Goal: Information Seeking & Learning: Learn about a topic

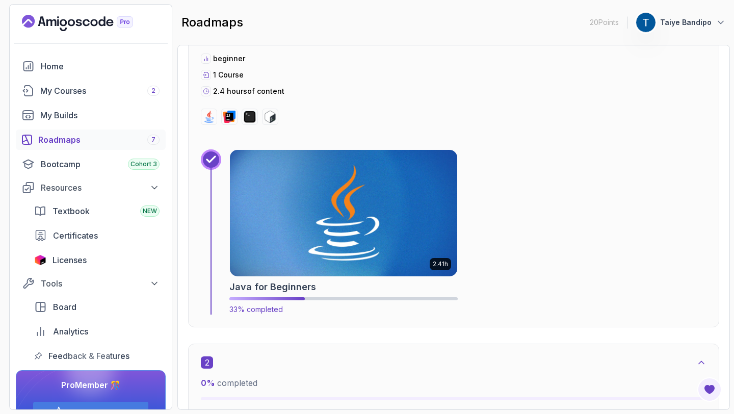
scroll to position [398, 0]
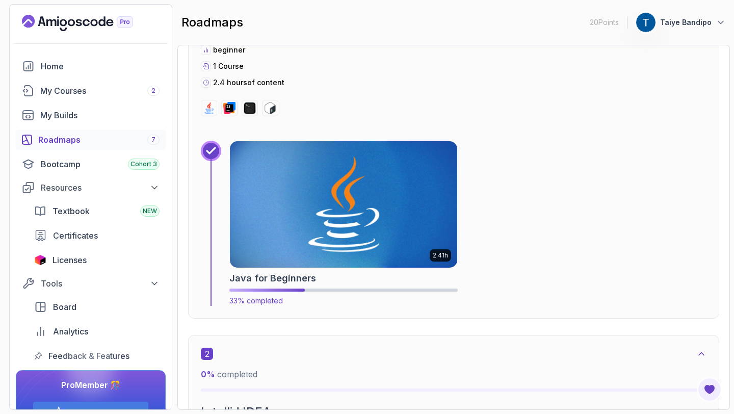
click at [322, 220] on img at bounding box center [343, 204] width 239 height 133
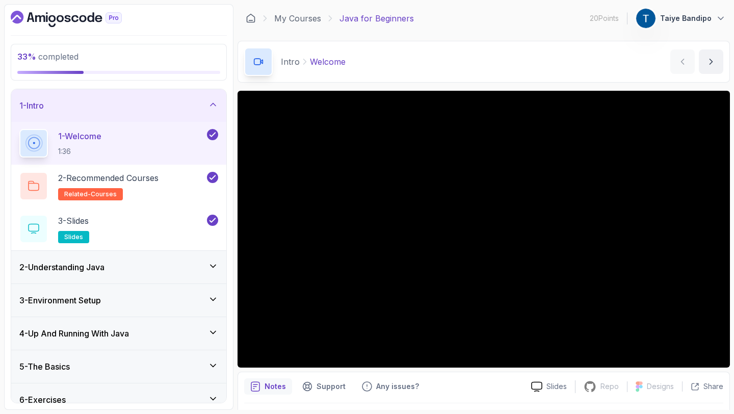
click at [211, 262] on icon at bounding box center [213, 266] width 10 height 10
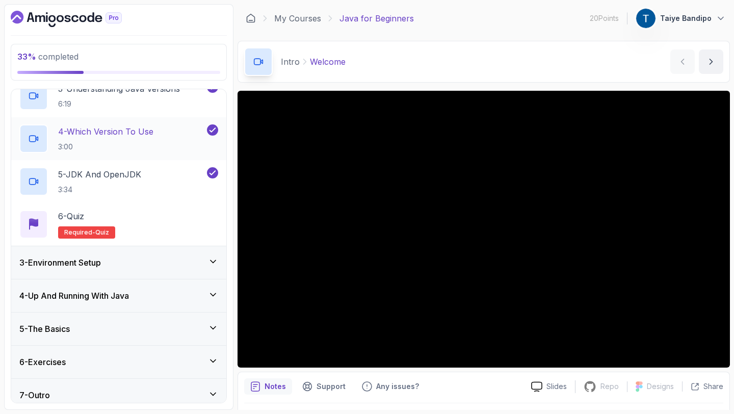
scroll to position [174, 0]
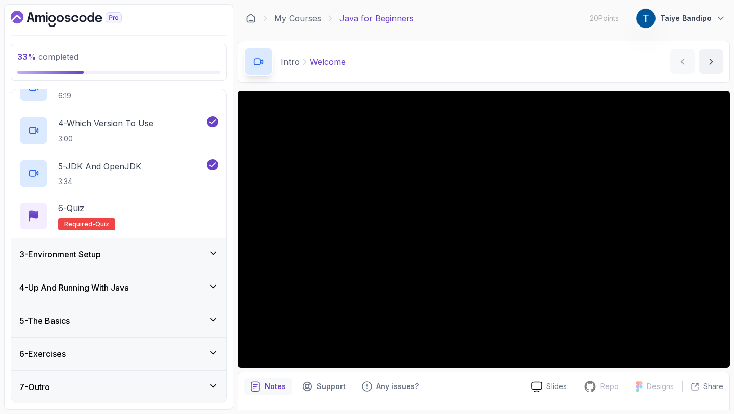
click at [211, 250] on icon at bounding box center [213, 253] width 10 height 10
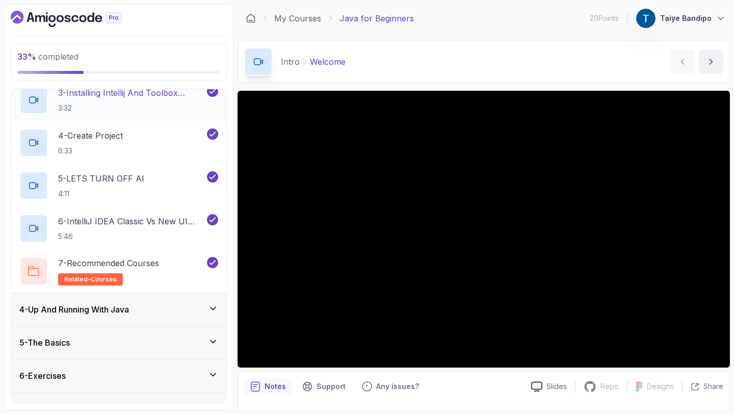
scroll to position [217, 0]
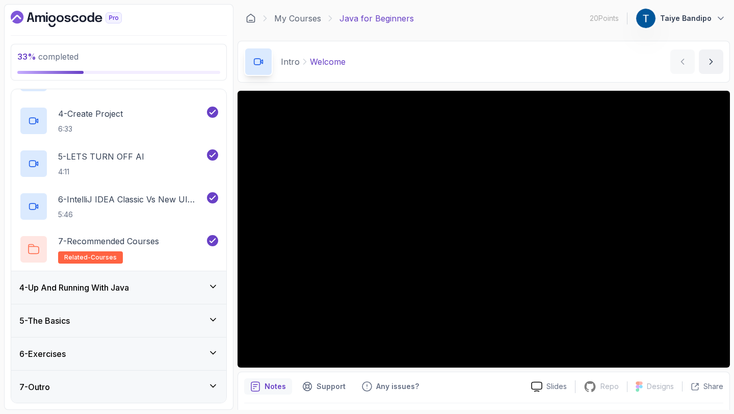
click at [211, 285] on icon at bounding box center [213, 286] width 5 height 3
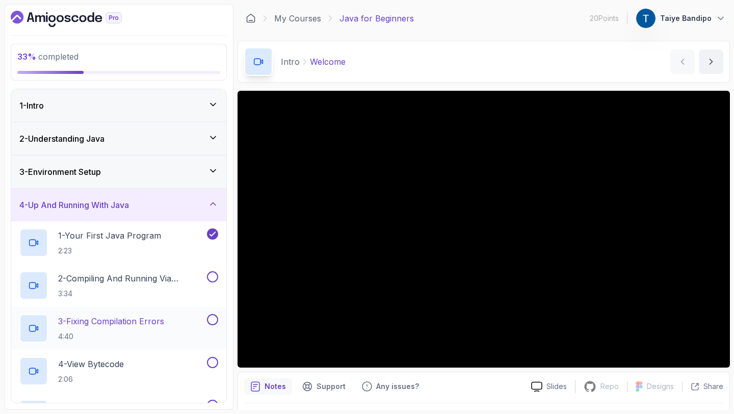
scroll to position [23, 0]
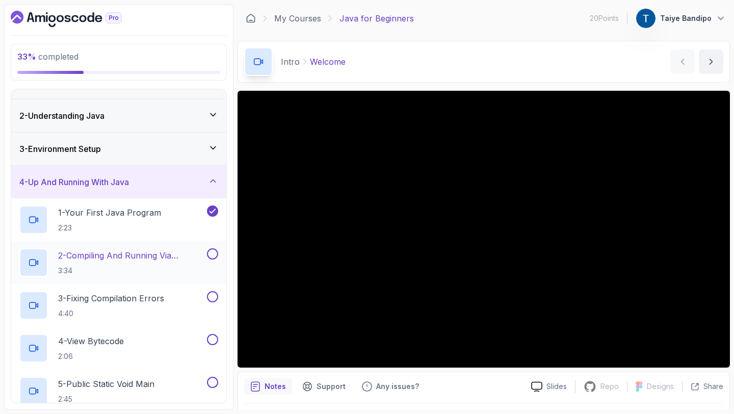
click at [101, 252] on p "2 - Compiling And Running Via Terminal" at bounding box center [131, 255] width 147 height 12
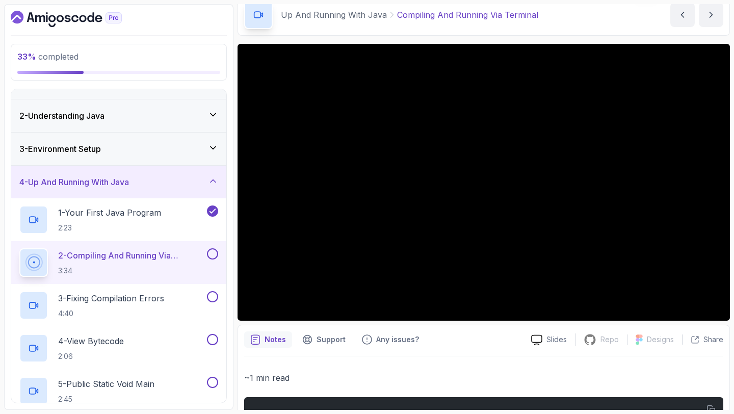
scroll to position [50, 0]
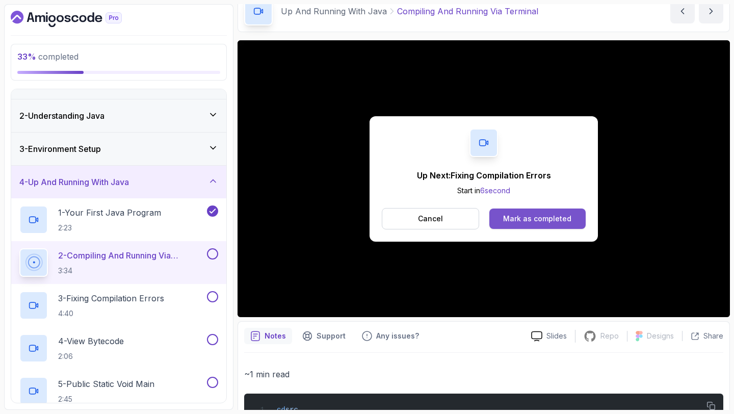
click at [560, 221] on div "Mark as completed" at bounding box center [537, 219] width 68 height 10
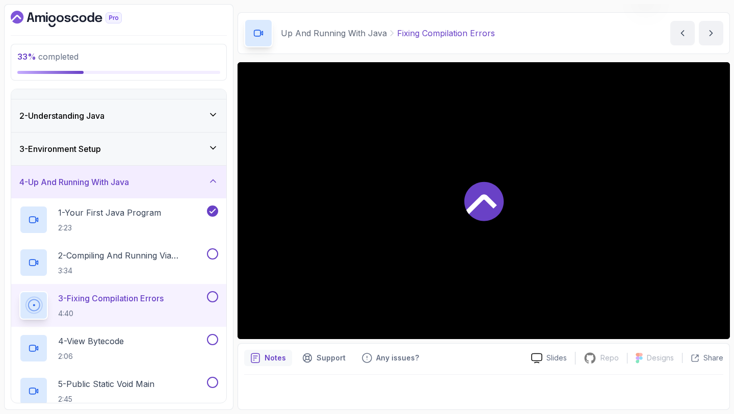
scroll to position [29, 0]
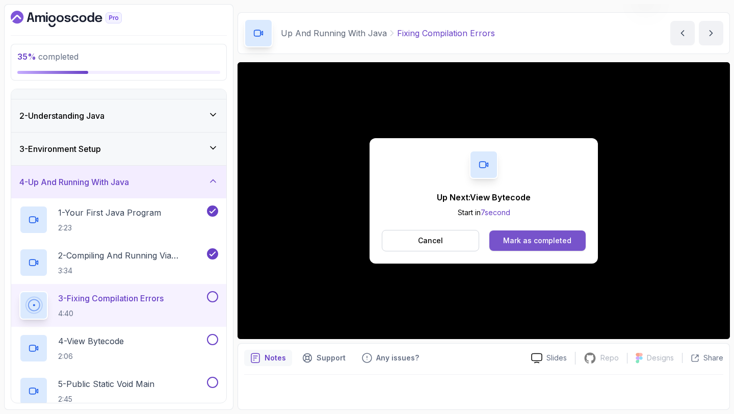
click at [567, 239] on div "Mark as completed" at bounding box center [537, 241] width 68 height 10
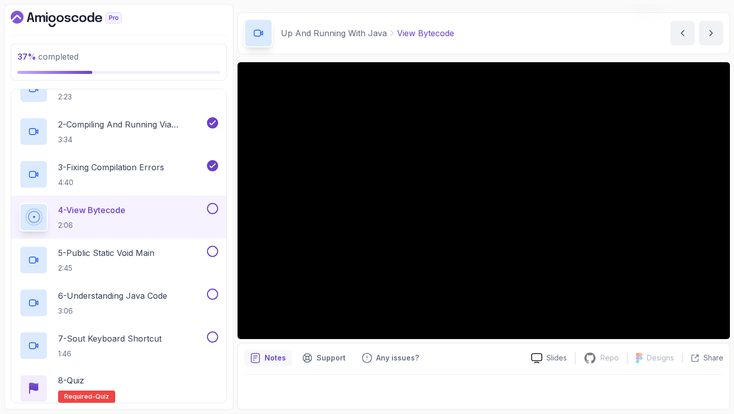
scroll to position [160, 0]
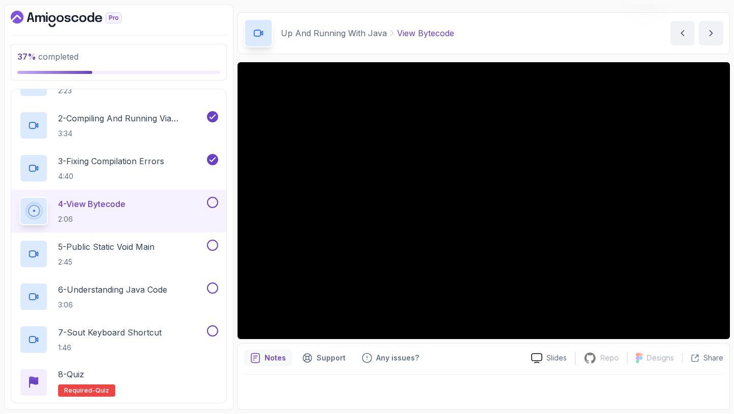
click at [499, 343] on div "Notes Support Any issues? Slides Repo Repository not available Designs Design n…" at bounding box center [484, 376] width 492 height 67
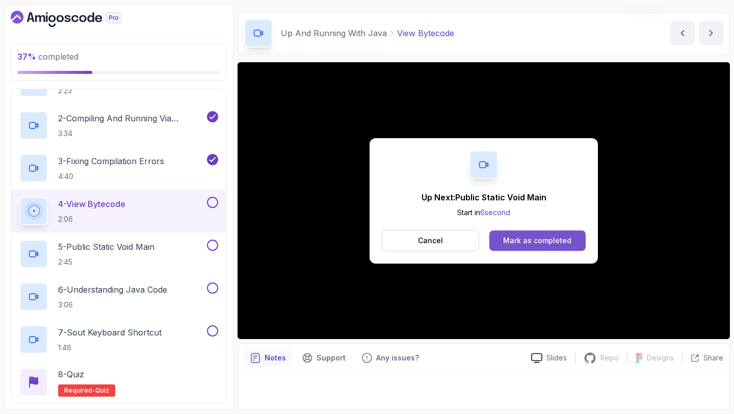
click at [539, 243] on div "Mark as completed" at bounding box center [537, 241] width 68 height 10
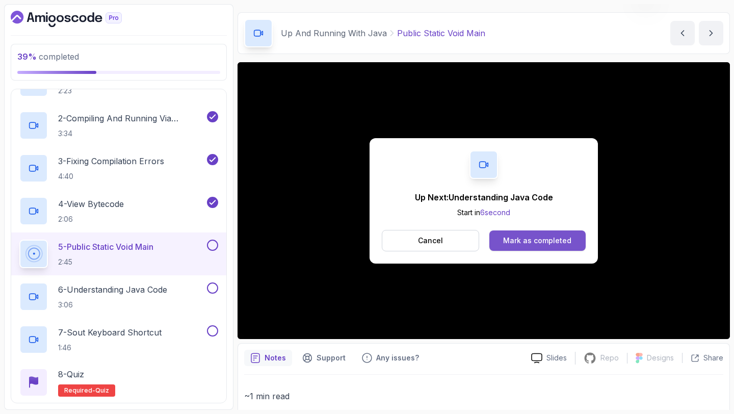
click at [512, 248] on button "Mark as completed" at bounding box center [537, 240] width 96 height 20
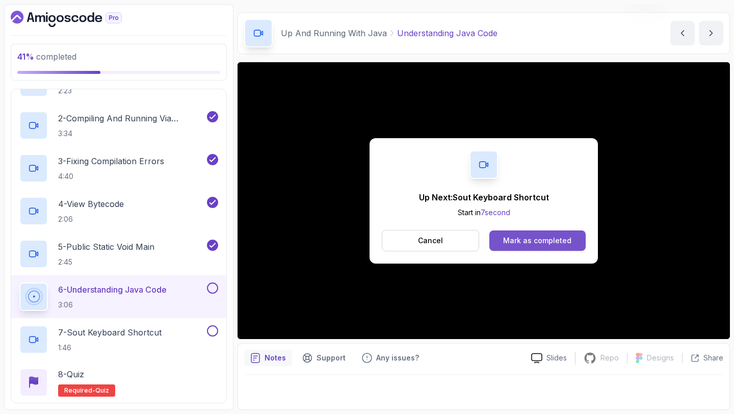
click at [550, 240] on div "Mark as completed" at bounding box center [537, 241] width 68 height 10
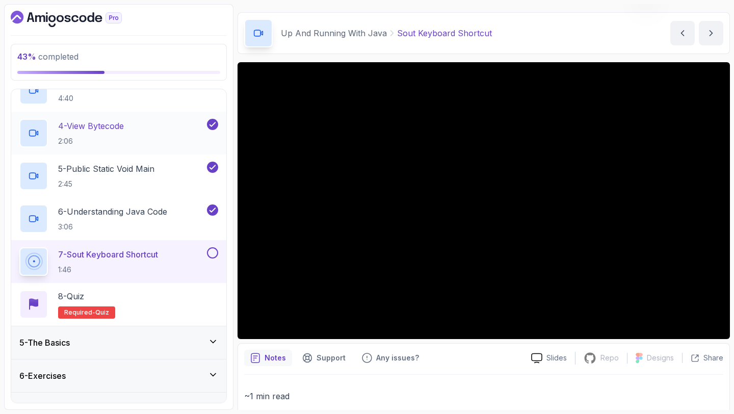
scroll to position [260, 0]
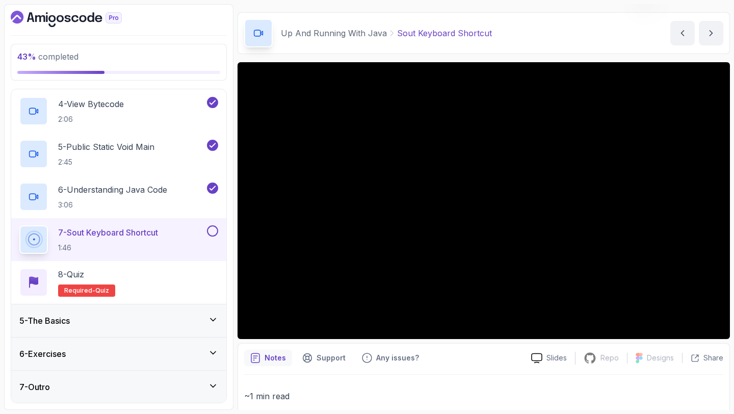
click at [212, 316] on icon at bounding box center [213, 320] width 10 height 10
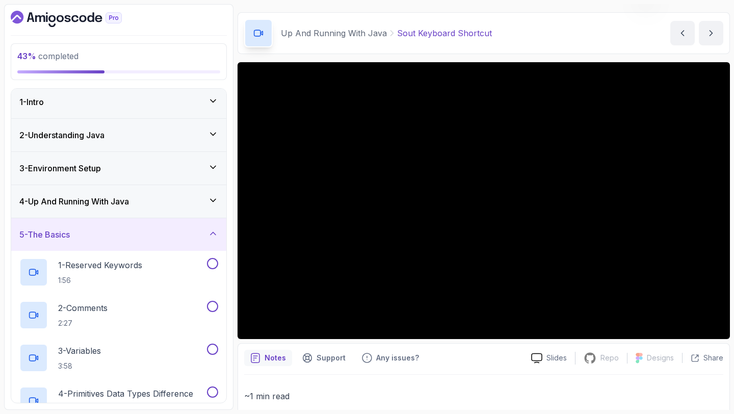
scroll to position [2, 0]
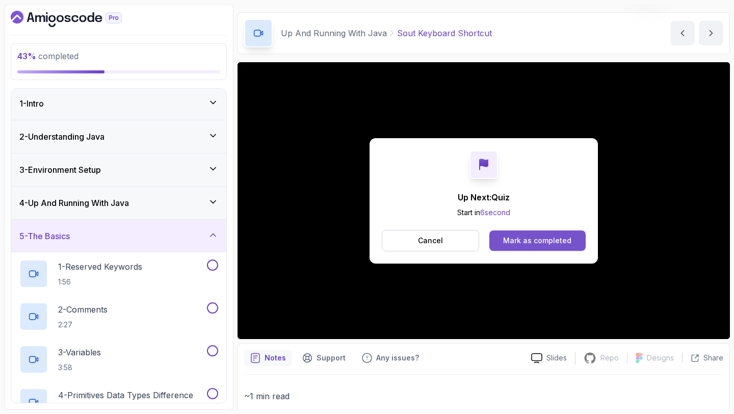
click at [559, 244] on div "Mark as completed" at bounding box center [537, 241] width 68 height 10
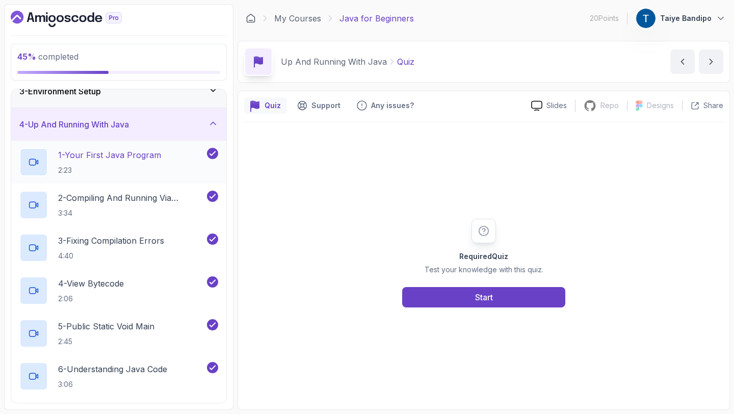
scroll to position [49, 0]
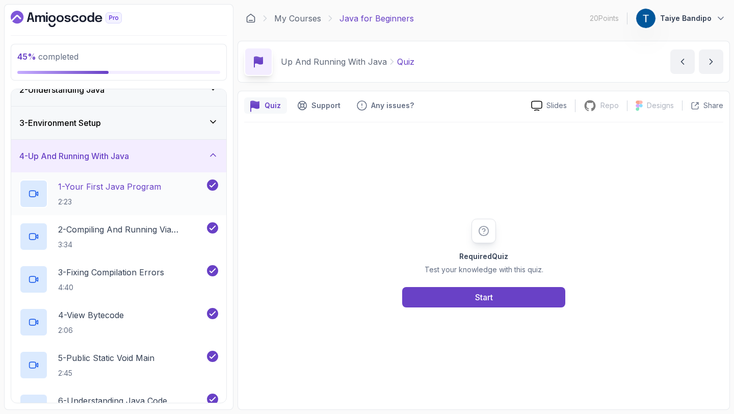
click at [125, 189] on p "1 - Your First Java Program" at bounding box center [109, 186] width 103 height 12
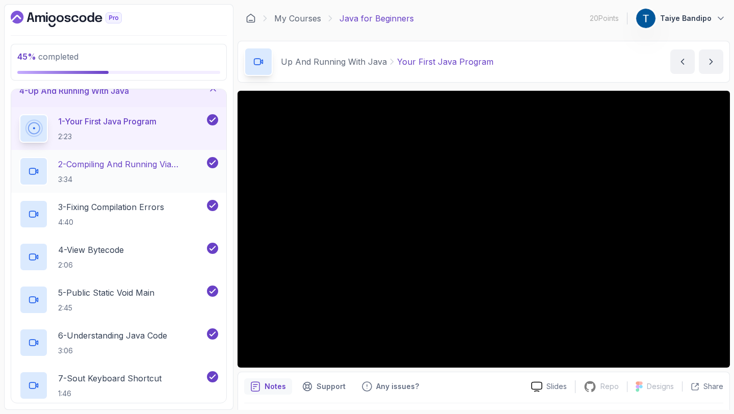
scroll to position [260, 0]
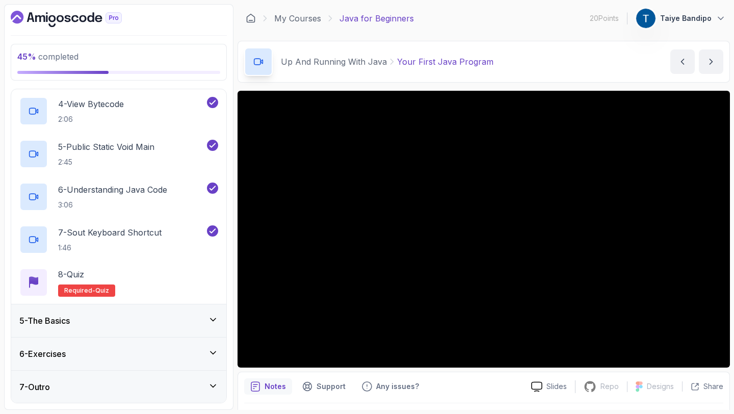
click at [218, 318] on icon at bounding box center [213, 320] width 10 height 10
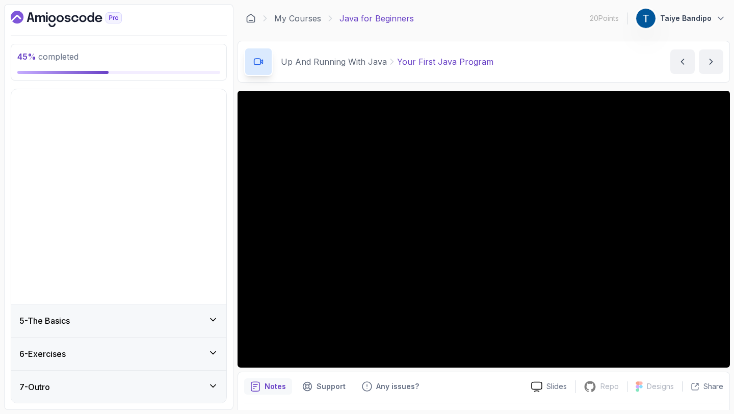
scroll to position [0, 0]
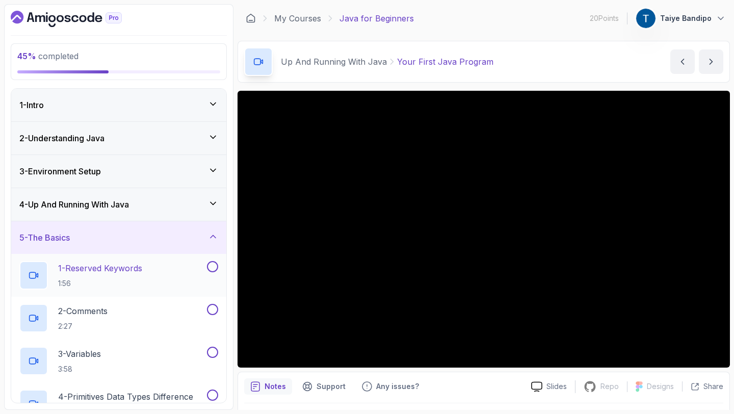
click at [170, 273] on div "1 - Reserved Keywords 1:56" at bounding box center [112, 275] width 186 height 29
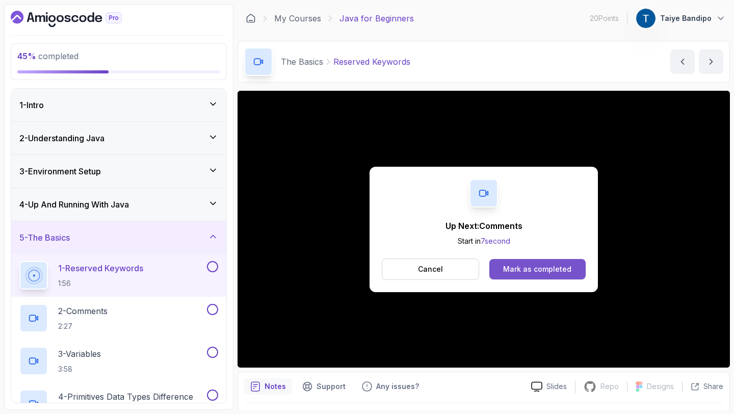
click at [530, 274] on div "Mark as completed" at bounding box center [537, 269] width 68 height 10
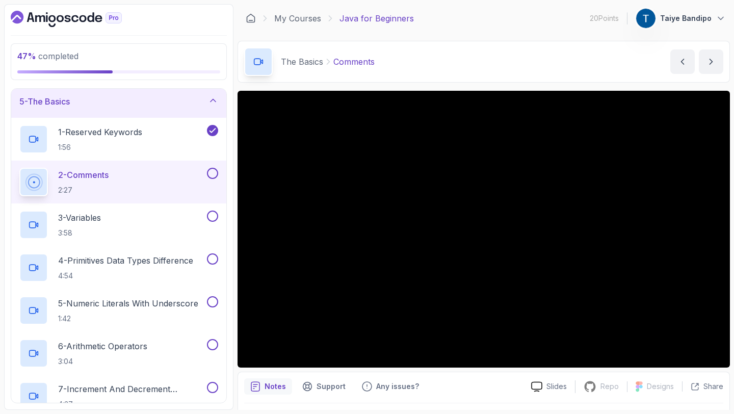
scroll to position [136, 0]
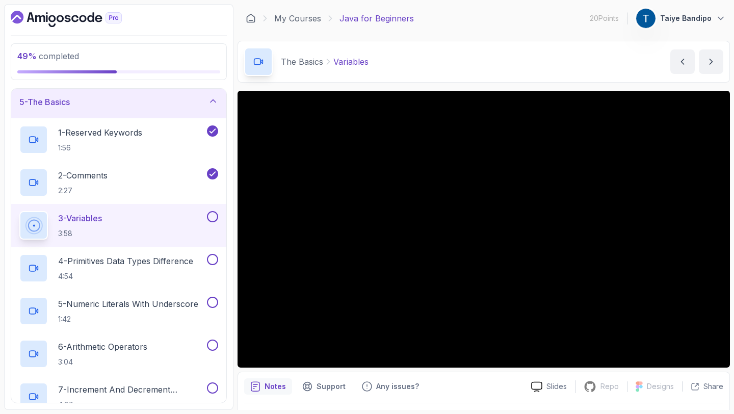
scroll to position [29, 0]
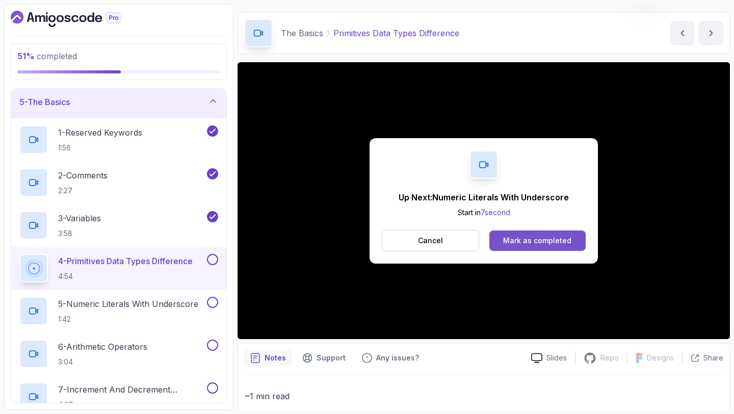
click at [563, 242] on div "Mark as completed" at bounding box center [537, 241] width 68 height 10
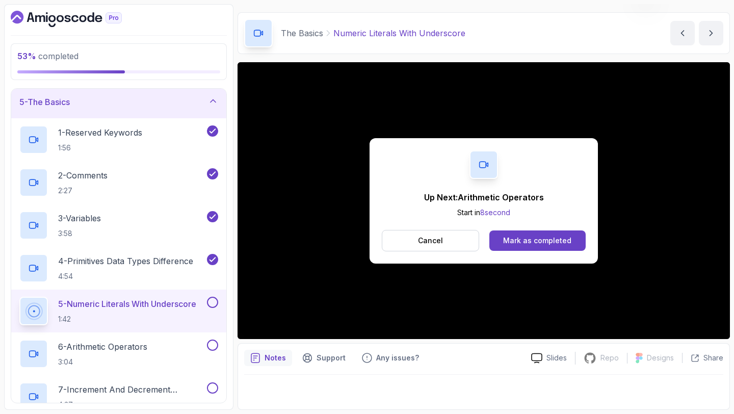
click at [563, 242] on div "Mark as completed" at bounding box center [537, 241] width 68 height 10
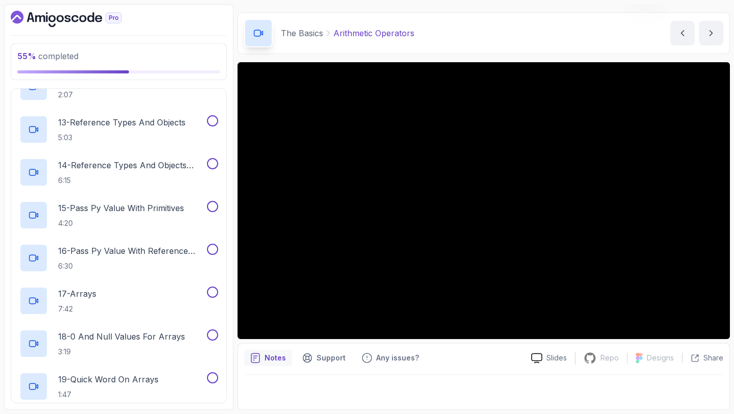
scroll to position [774, 0]
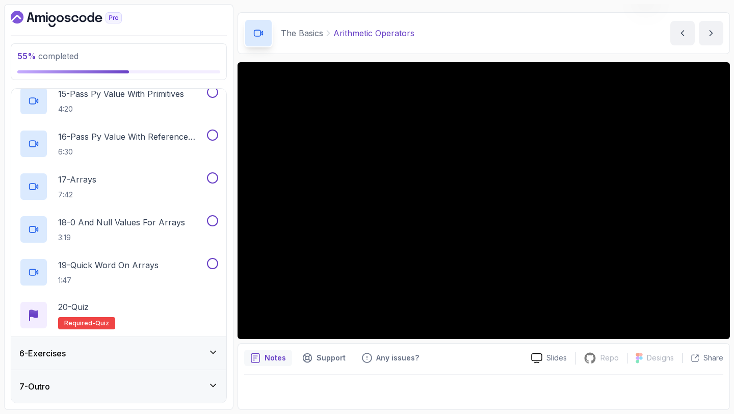
click at [202, 349] on div "6 - Exercises" at bounding box center [118, 353] width 199 height 12
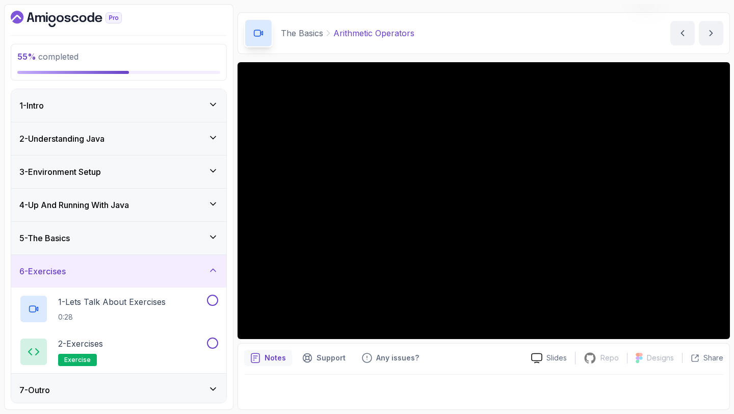
scroll to position [4, 0]
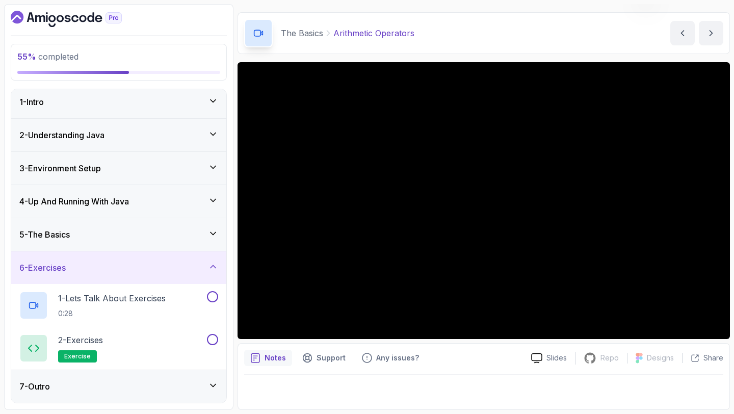
click at [212, 235] on icon at bounding box center [213, 233] width 10 height 10
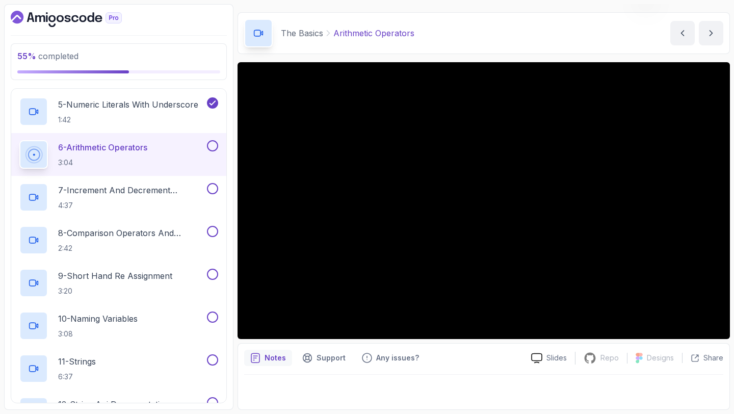
scroll to position [333, 0]
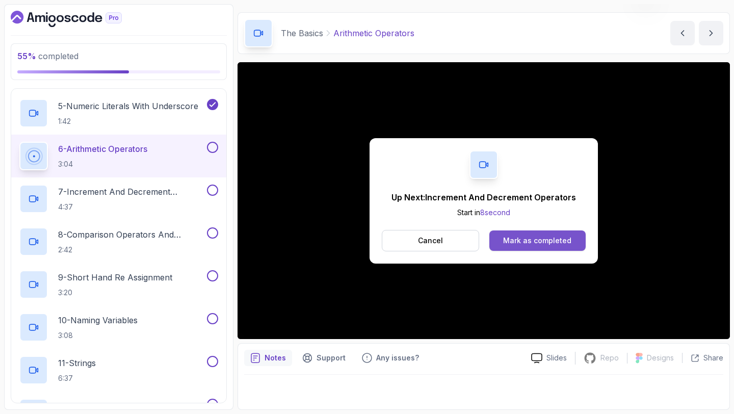
click at [555, 243] on div "Mark as completed" at bounding box center [537, 241] width 68 height 10
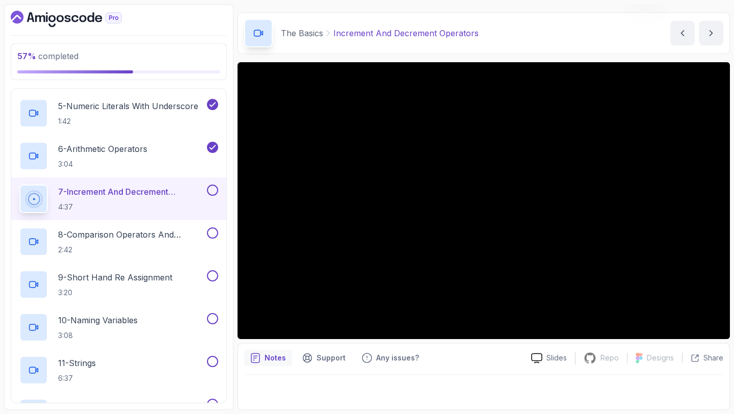
click at [208, 188] on button at bounding box center [212, 190] width 11 height 11
click at [214, 192] on button at bounding box center [212, 190] width 11 height 11
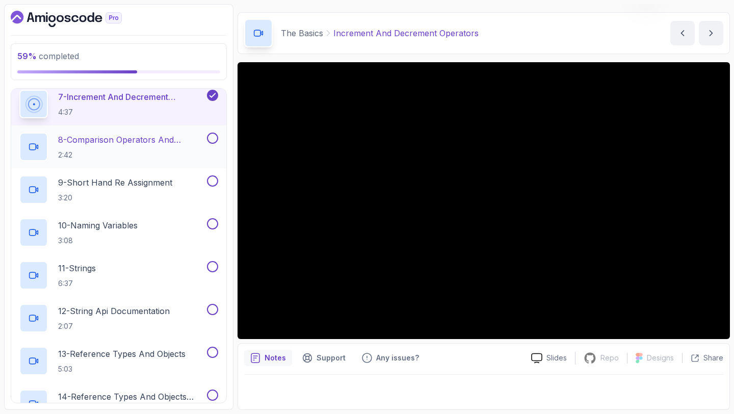
scroll to position [394, 0]
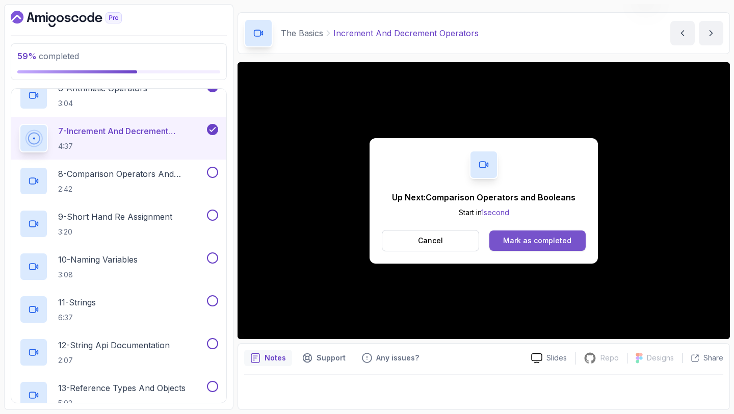
click at [517, 243] on div "Mark as completed" at bounding box center [537, 241] width 68 height 10
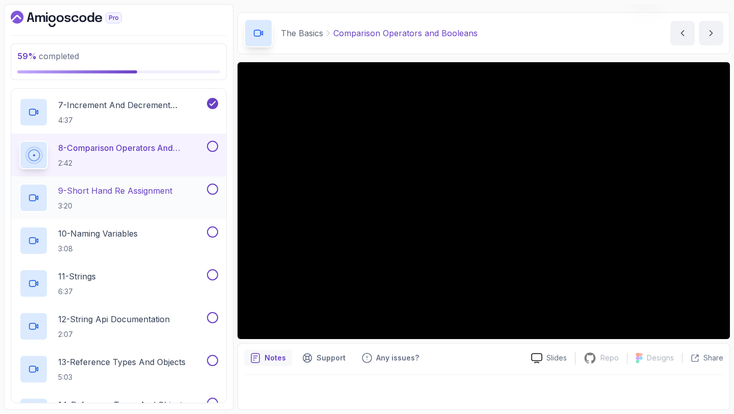
scroll to position [447, 0]
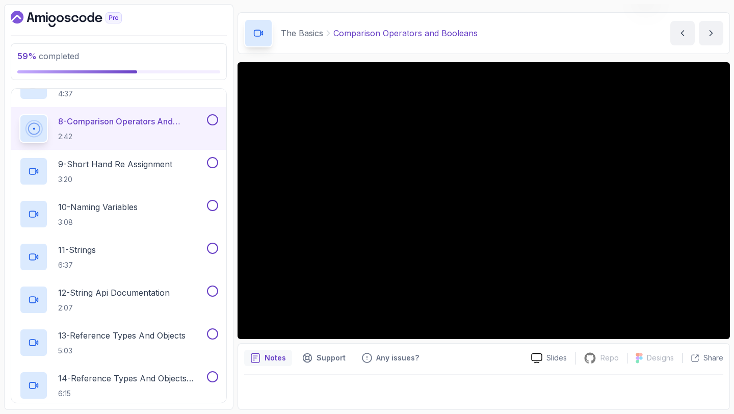
click at [214, 118] on button at bounding box center [212, 119] width 11 height 11
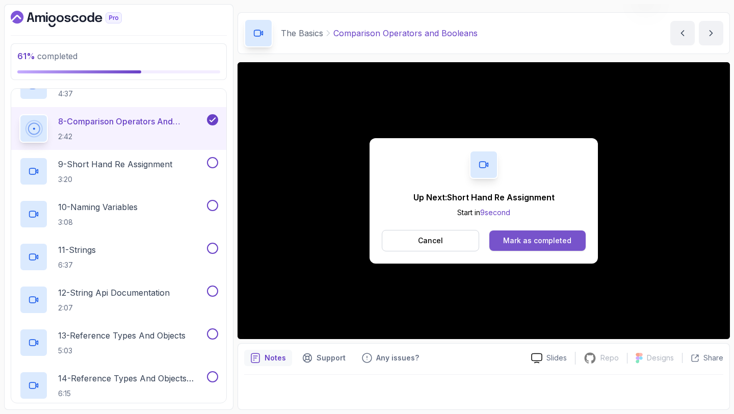
click at [565, 243] on div "Mark as completed" at bounding box center [537, 241] width 68 height 10
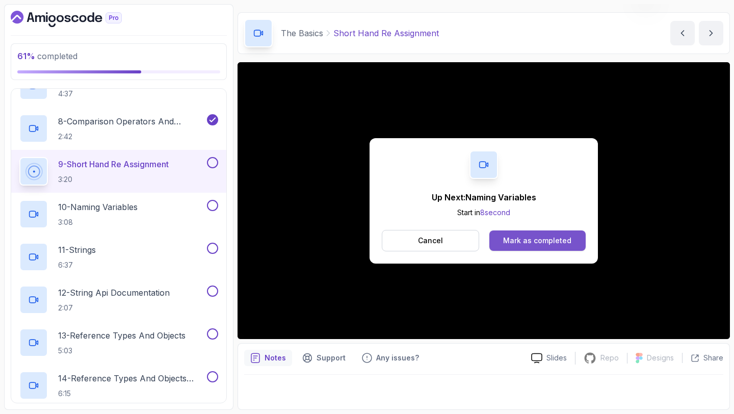
click at [554, 238] on div "Mark as completed" at bounding box center [537, 241] width 68 height 10
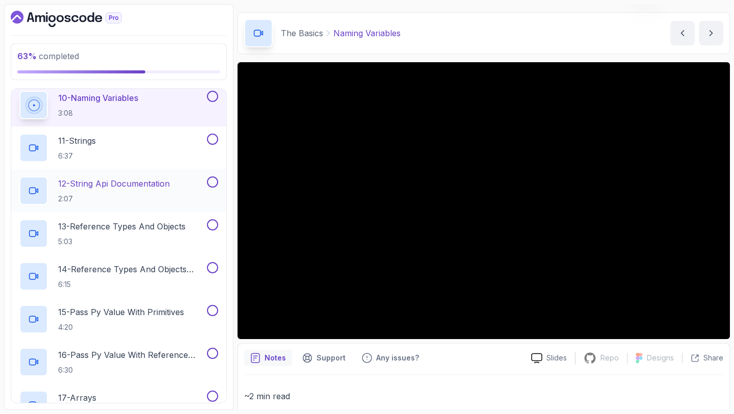
scroll to position [533, 0]
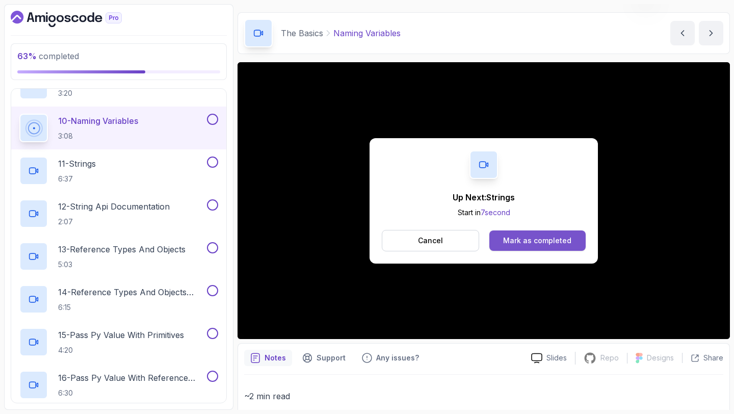
click at [533, 242] on div "Mark as completed" at bounding box center [537, 241] width 68 height 10
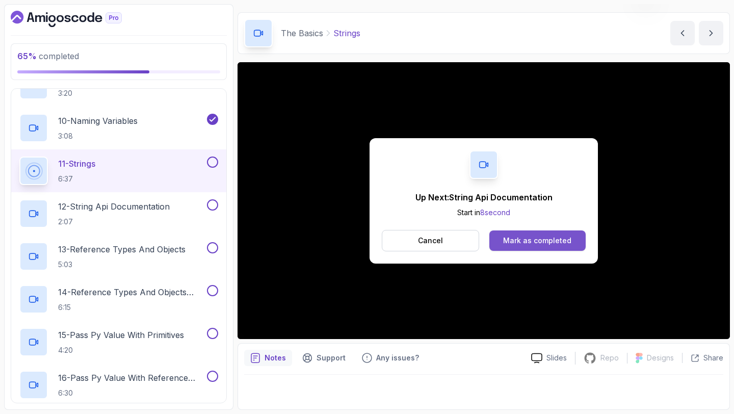
click at [522, 245] on button "Mark as completed" at bounding box center [537, 240] width 96 height 20
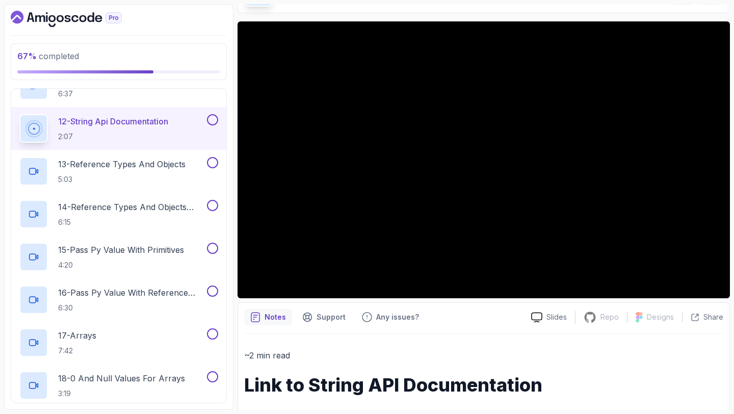
scroll to position [614, 0]
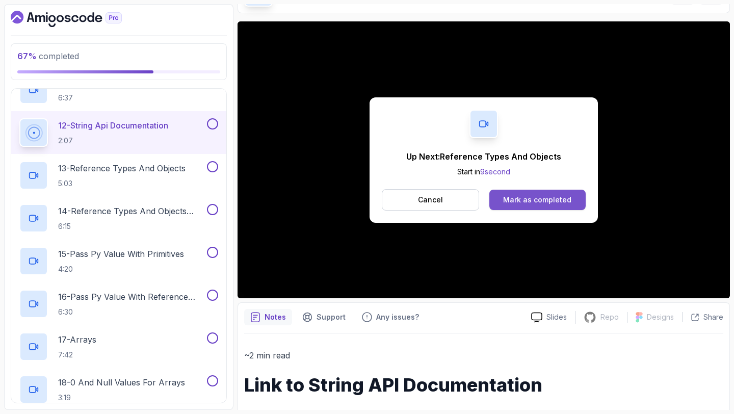
click at [546, 199] on div "Mark as completed" at bounding box center [537, 200] width 68 height 10
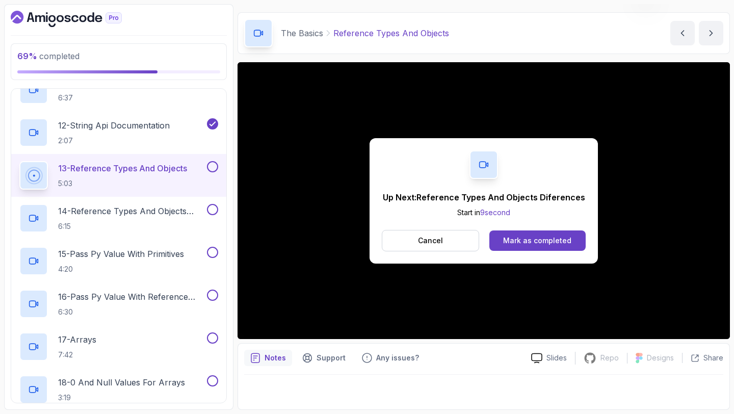
click at [215, 168] on button at bounding box center [212, 166] width 11 height 11
click at [544, 238] on div "Mark as completed" at bounding box center [537, 241] width 68 height 10
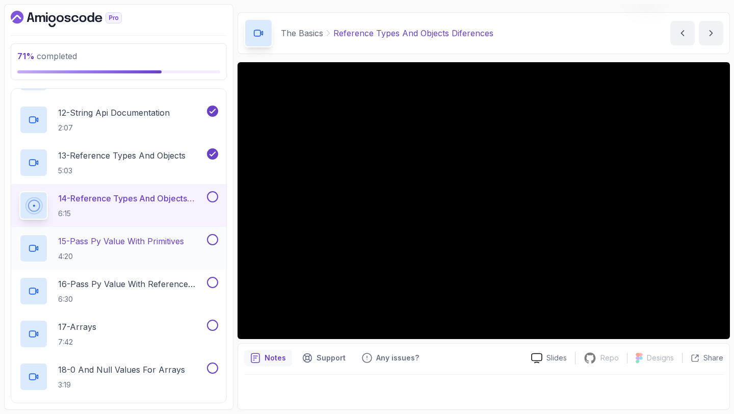
scroll to position [622, 0]
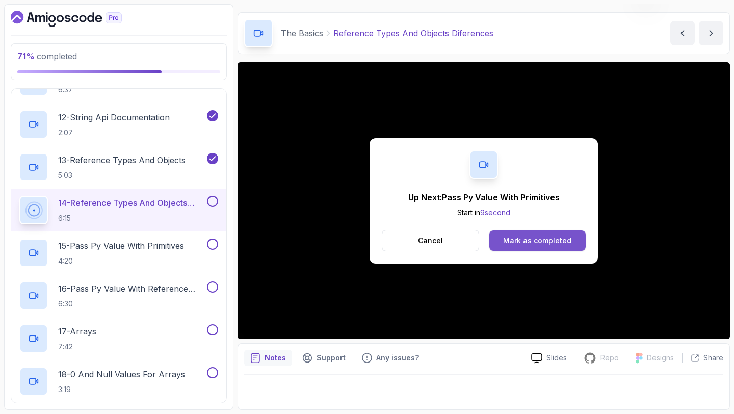
click at [538, 239] on div "Mark as completed" at bounding box center [537, 241] width 68 height 10
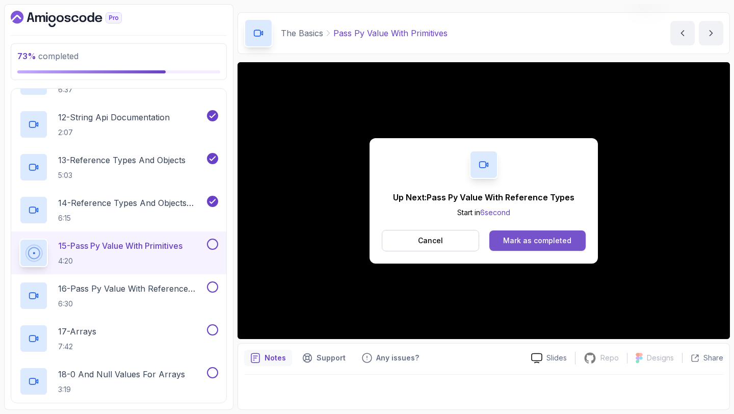
click at [556, 240] on div "Mark as completed" at bounding box center [537, 241] width 68 height 10
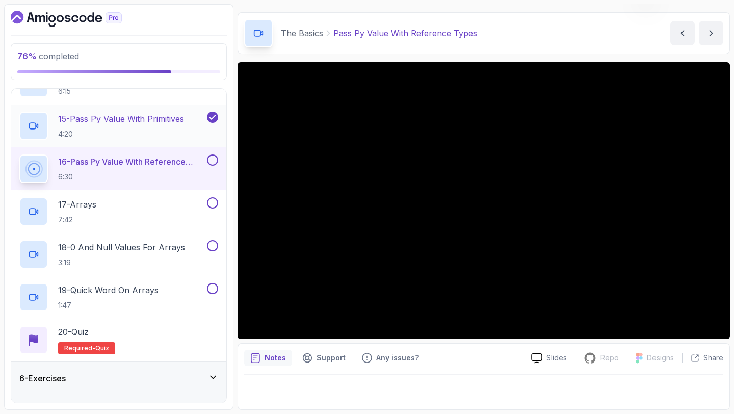
scroll to position [750, 0]
click at [216, 159] on button at bounding box center [212, 158] width 11 height 11
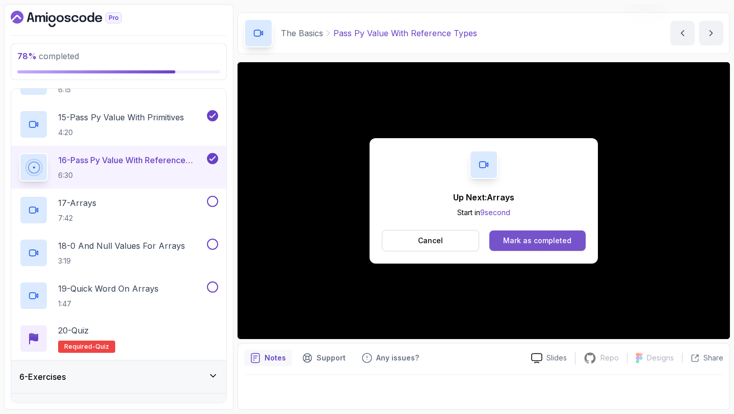
click at [521, 240] on div "Mark as completed" at bounding box center [537, 241] width 68 height 10
